Goal: Check status: Check status

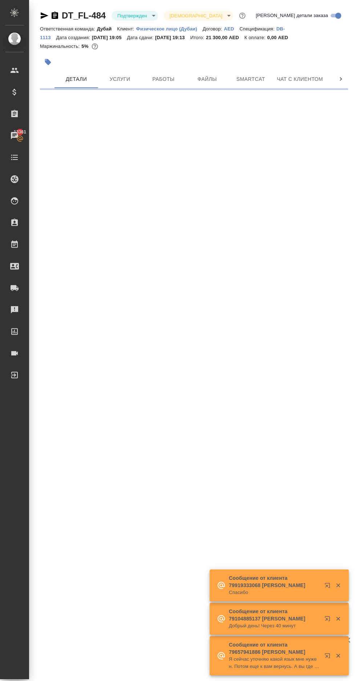
click at [169, 76] on span "Работы" at bounding box center [163, 79] width 35 height 9
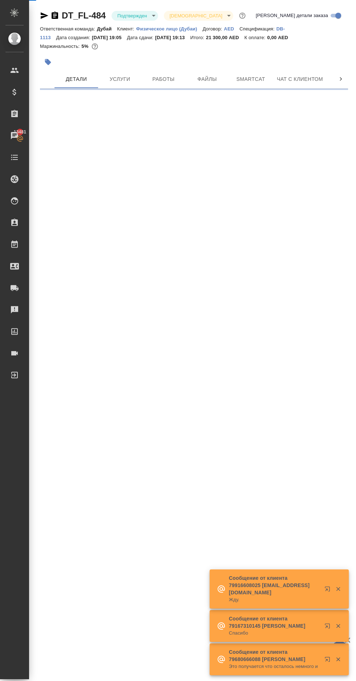
select select "RU"
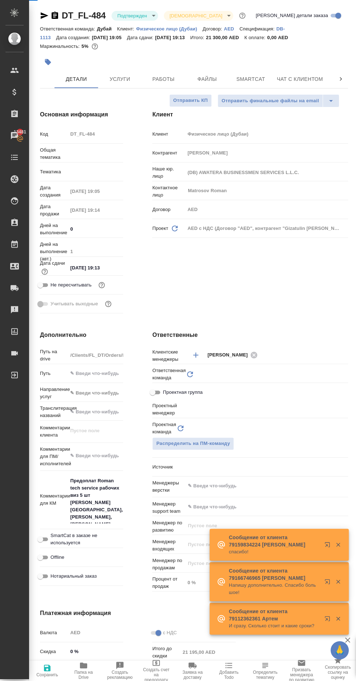
type textarea "x"
click at [164, 77] on span "Работы" at bounding box center [163, 79] width 35 height 9
type textarea "x"
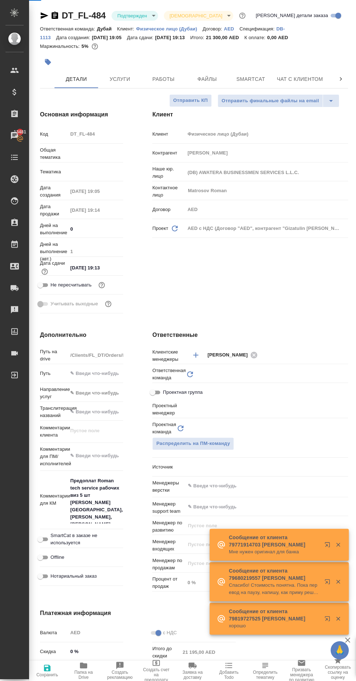
type textarea "x"
type input "[PERSON_NAME]"
type textarea "x"
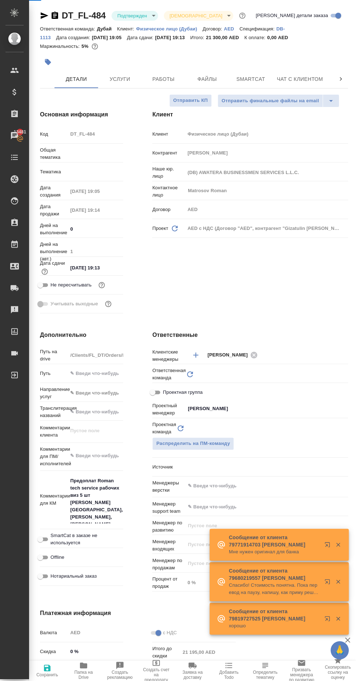
type textarea "x"
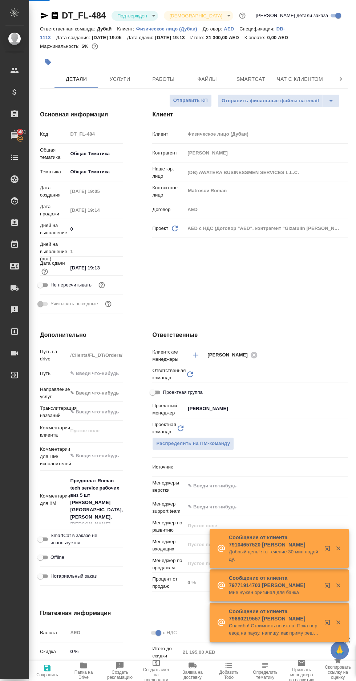
type textarea "x"
type input "Дубай"
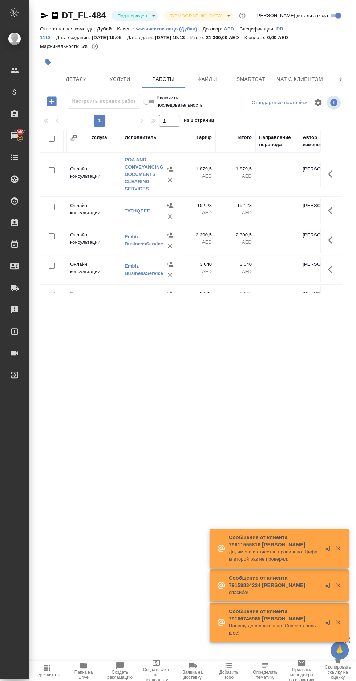
scroll to position [0, 47]
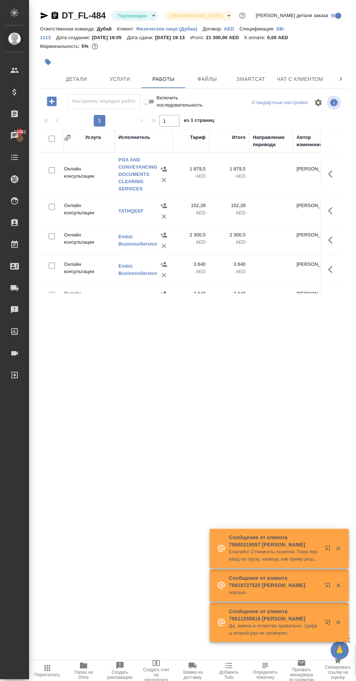
click at [46, 675] on span "Пересчитать" at bounding box center [47, 675] width 26 height 5
